Goal: Information Seeking & Learning: Learn about a topic

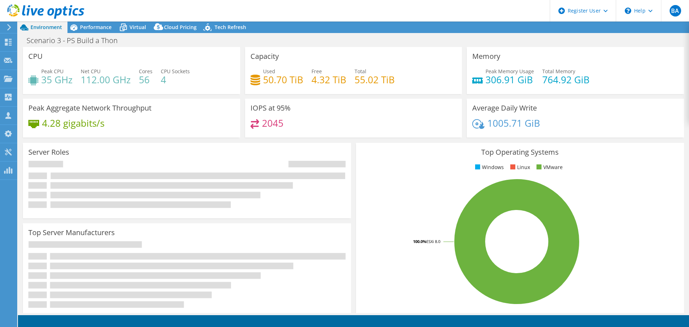
select select "USD"
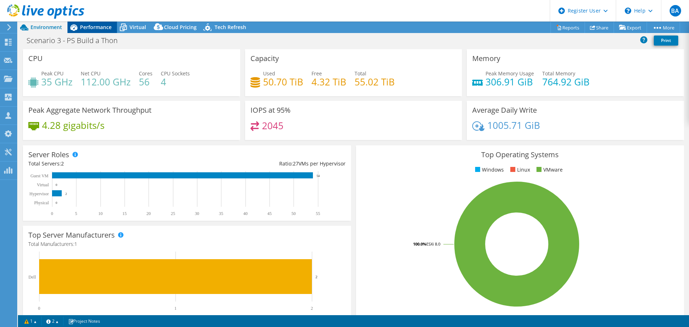
click at [108, 24] on span "Performance" at bounding box center [96, 27] width 32 height 7
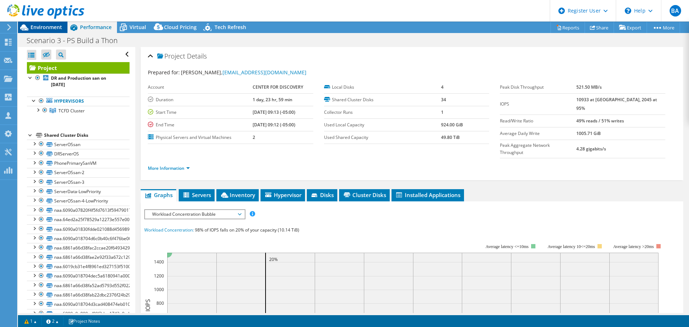
click at [47, 25] on span "Environment" at bounding box center [46, 27] width 32 height 7
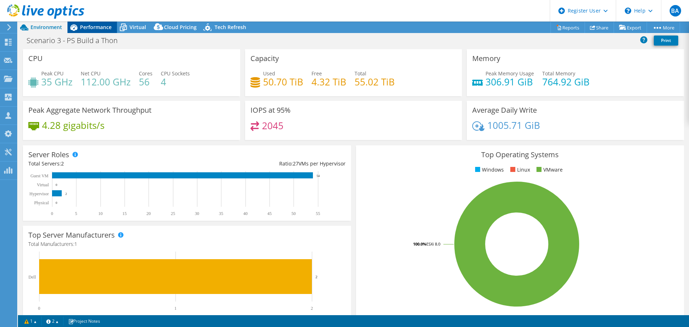
click at [82, 28] on span "Performance" at bounding box center [96, 27] width 32 height 7
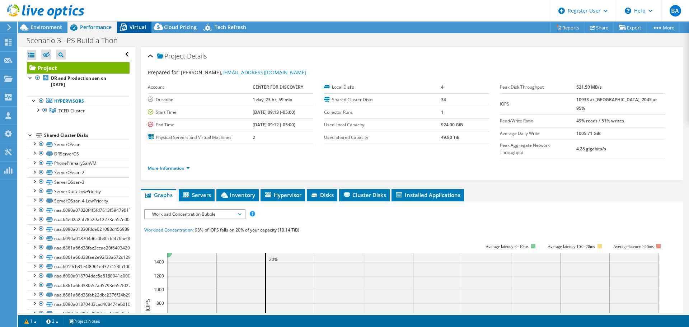
click at [135, 28] on span "Virtual" at bounding box center [137, 27] width 16 height 7
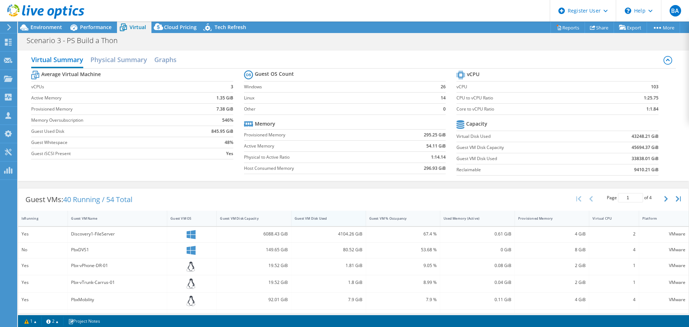
click at [316, 220] on div "Guest VM Disk Used" at bounding box center [323, 218] width 59 height 5
click at [315, 221] on div "Guest VM Disk Used" at bounding box center [324, 218] width 66 height 11
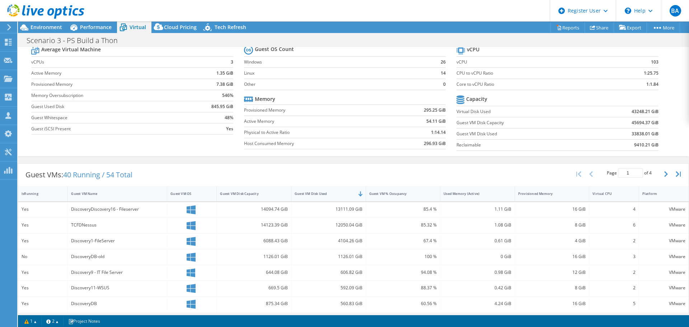
scroll to position [36, 0]
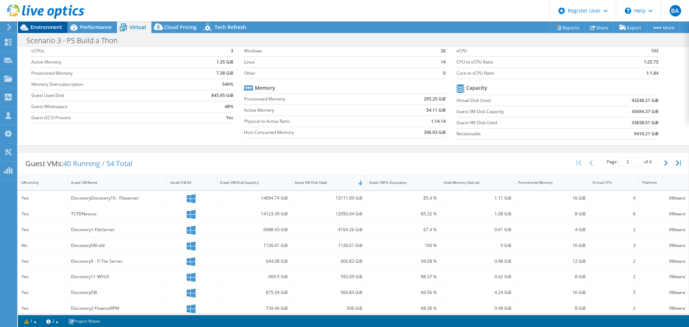
click at [51, 26] on span "Environment" at bounding box center [46, 27] width 32 height 7
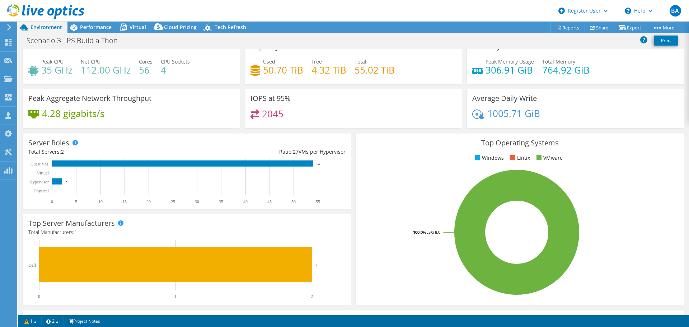
scroll to position [0, 0]
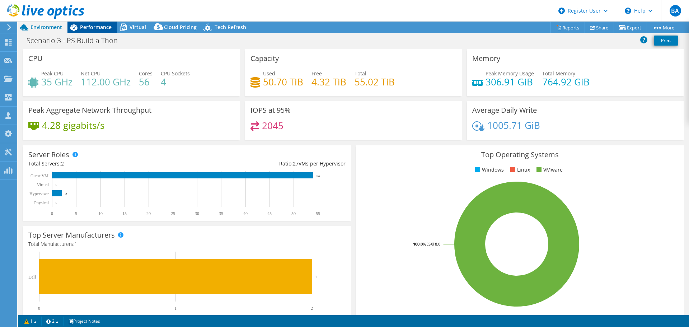
click at [89, 29] on span "Performance" at bounding box center [96, 27] width 32 height 7
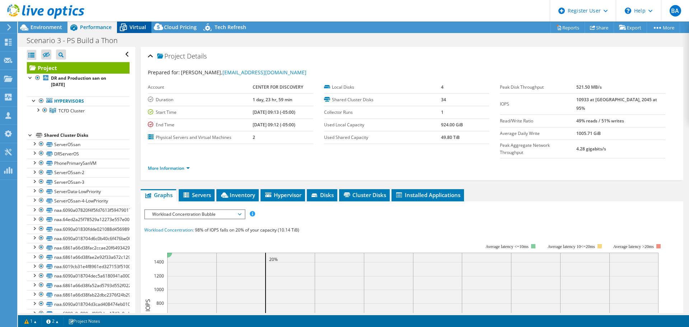
click at [131, 27] on span "Virtual" at bounding box center [137, 27] width 16 height 7
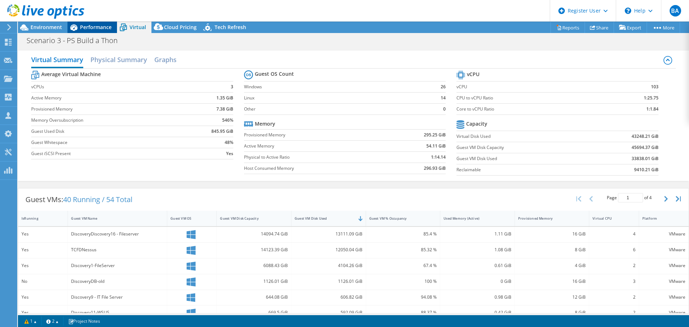
click at [85, 27] on span "Performance" at bounding box center [96, 27] width 32 height 7
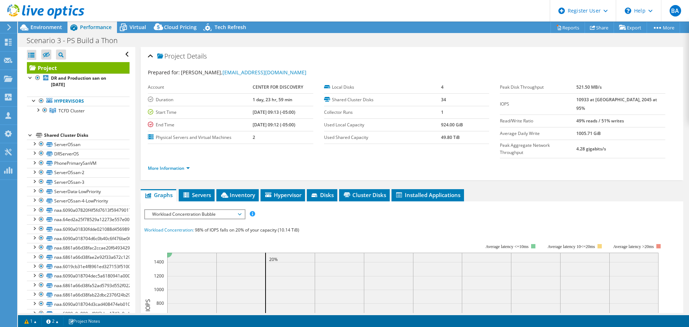
click at [181, 164] on li "More Information" at bounding box center [171, 168] width 46 height 8
click at [179, 165] on link "More Information" at bounding box center [169, 168] width 42 height 6
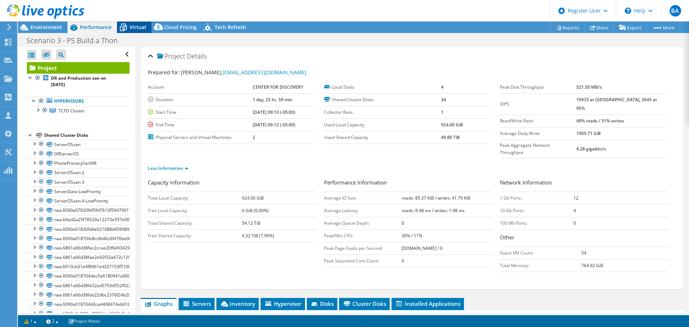
click at [132, 31] on div "Virtual" at bounding box center [134, 27] width 34 height 11
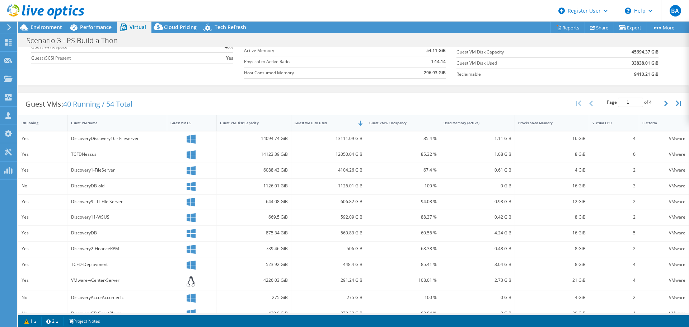
scroll to position [108, 0]
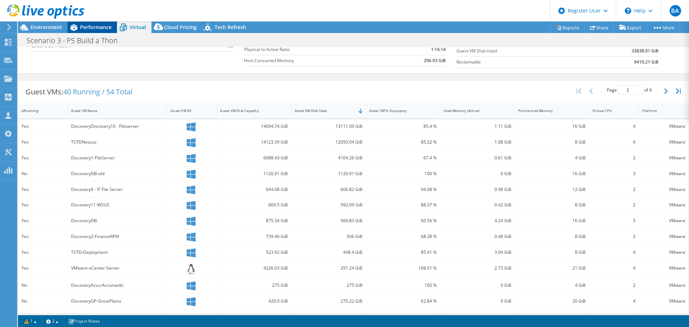
click at [76, 27] on icon at bounding box center [73, 27] width 13 height 13
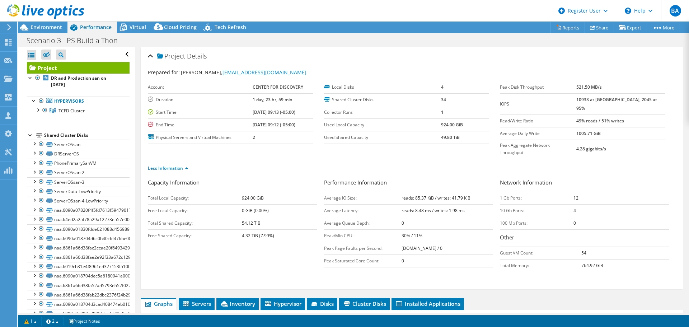
scroll to position [0, 0]
click at [35, 28] on span "Environment" at bounding box center [46, 27] width 32 height 7
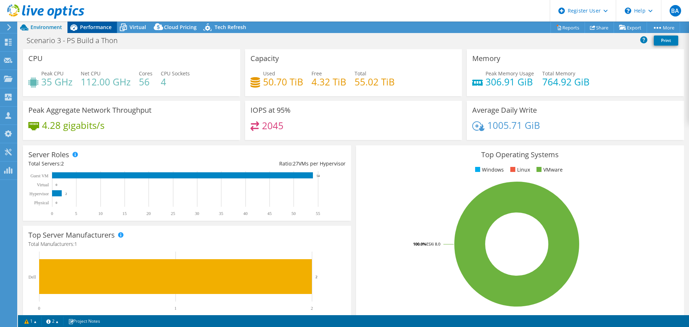
drag, startPoint x: 89, startPoint y: 27, endPoint x: 104, endPoint y: 27, distance: 15.1
click at [89, 27] on span "Performance" at bounding box center [96, 27] width 32 height 7
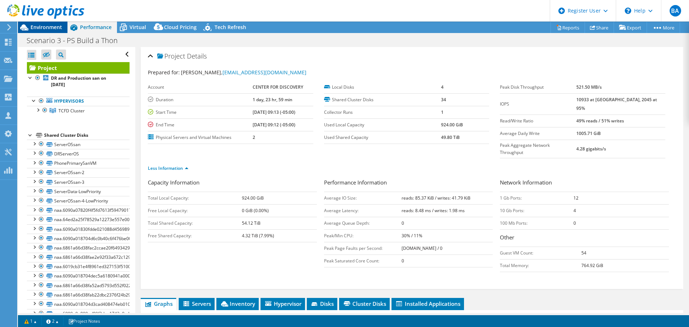
click at [40, 26] on span "Environment" at bounding box center [46, 27] width 32 height 7
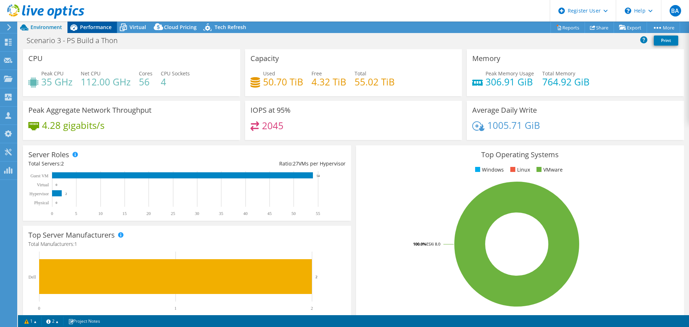
click at [100, 32] on div "Performance" at bounding box center [91, 27] width 49 height 11
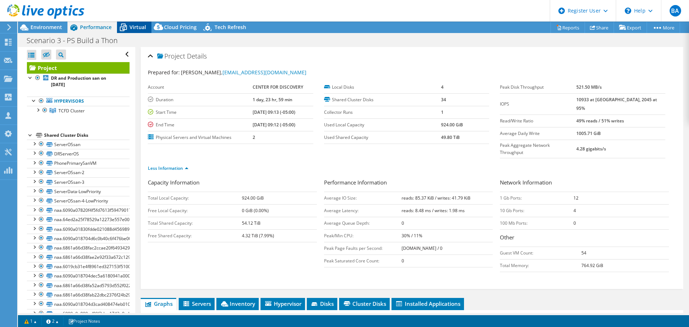
click at [140, 28] on span "Virtual" at bounding box center [137, 27] width 16 height 7
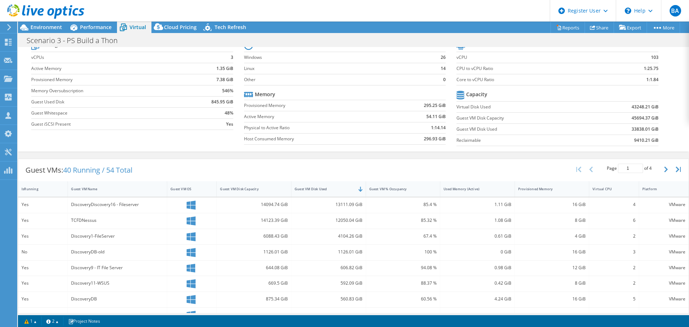
scroll to position [72, 0]
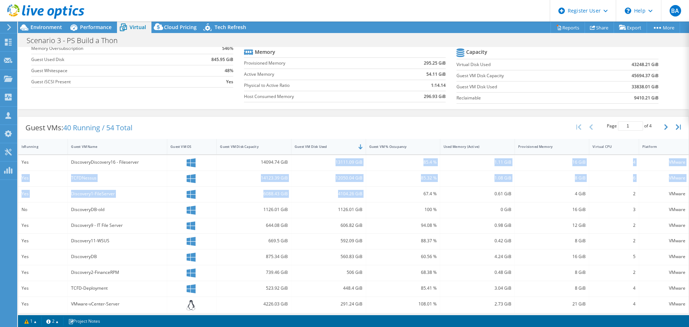
drag, startPoint x: 333, startPoint y: 160, endPoint x: 365, endPoint y: 190, distance: 44.1
click at [365, 190] on div "Yes DiscoveryDiscovery16 - Fileserver 14094.74 GiB 13111.09 GiB 85.4 % 1.11 GiB…" at bounding box center [353, 274] width 670 height 239
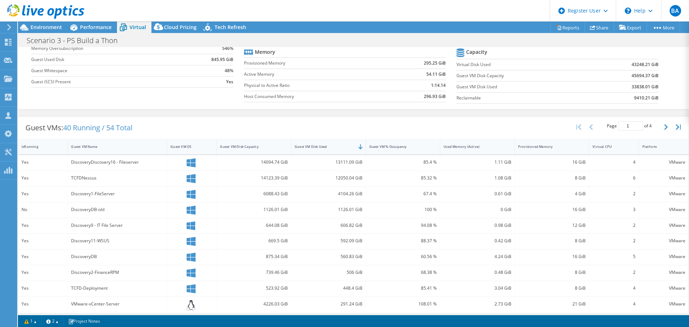
click at [315, 123] on div "Guest VMs: 40 Running / 54 Total Page 1 of 4 5 rows 10 rows 20 rows 25 rows 50 …" at bounding box center [353, 128] width 670 height 22
click at [43, 31] on div "Environment" at bounding box center [42, 27] width 49 height 11
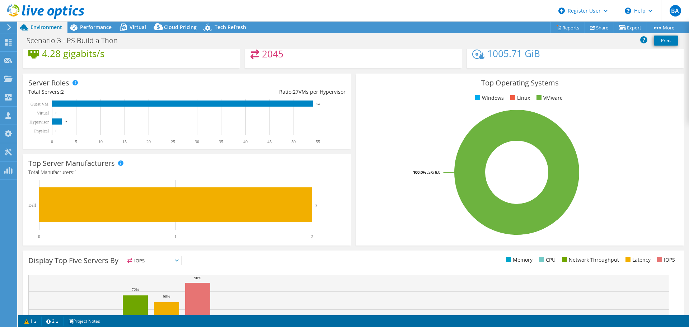
scroll to position [0, 0]
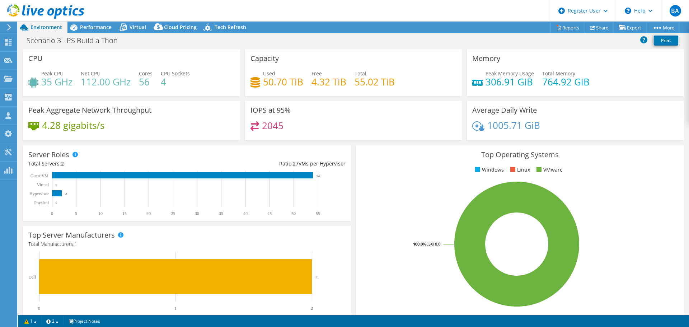
drag, startPoint x: 138, startPoint y: 6, endPoint x: 144, endPoint y: 5, distance: 6.6
click at [138, 7] on header "BA Dell User [PERSON_NAME] Ayoub [EMAIL_ADDRESS][PERSON_NAME][DOMAIN_NAME] Dell…" at bounding box center [344, 11] width 689 height 22
